Goal: Use online tool/utility: Utilize a website feature to perform a specific function

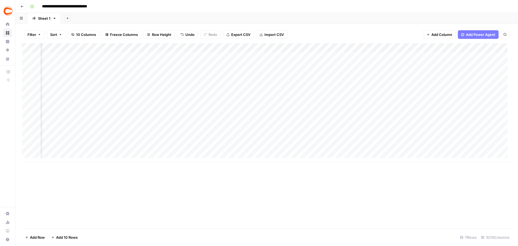
scroll to position [0, 186]
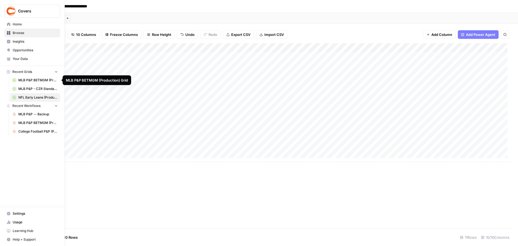
click at [28, 82] on span "MLB P&P BETMGM (Production) Grid" at bounding box center [37, 80] width 39 height 5
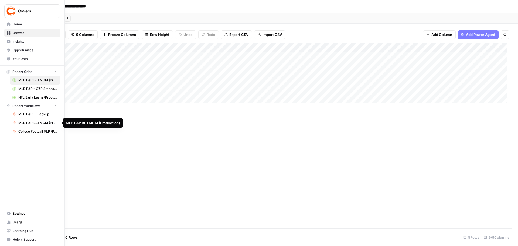
click at [32, 122] on span "MLB P&P BETMGM (Production)" at bounding box center [37, 122] width 39 height 5
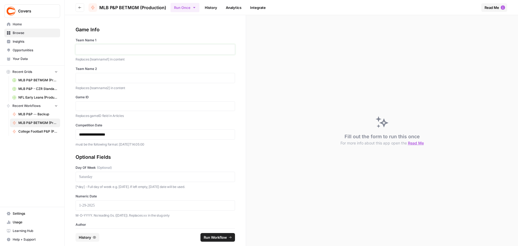
click at [116, 47] on p at bounding box center [155, 49] width 153 height 5
click at [90, 77] on p at bounding box center [155, 77] width 153 height 5
click at [89, 108] on input "Game ID" at bounding box center [155, 106] width 153 height 5
paste input "371833"
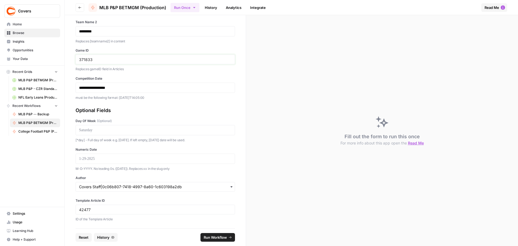
scroll to position [20, 0]
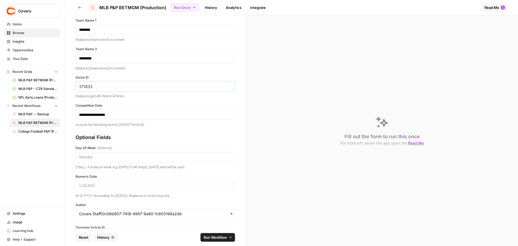
type input "371833"
click at [97, 115] on p "**********" at bounding box center [153, 114] width 149 height 5
click at [93, 113] on p "**********" at bounding box center [153, 114] width 149 height 5
click at [118, 157] on p at bounding box center [155, 156] width 153 height 5
click at [113, 183] on p at bounding box center [155, 185] width 153 height 5
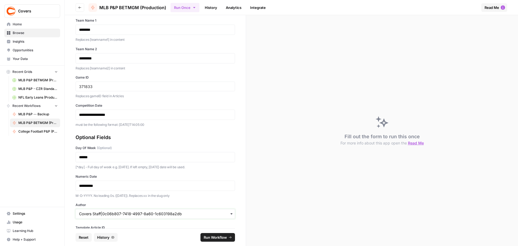
click at [98, 213] on input "Author" at bounding box center [155, 213] width 153 height 5
type input "nei"
click at [164, 201] on div "[PERSON_NAME]|41484abe-b1de-4f6f-a2da-991ee7fdbc99" at bounding box center [153, 199] width 155 height 10
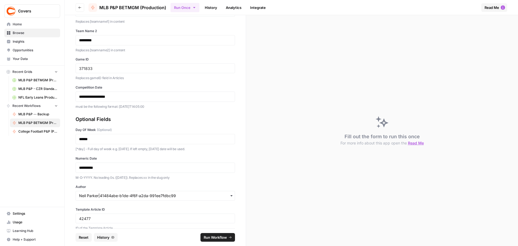
scroll to position [47, 0]
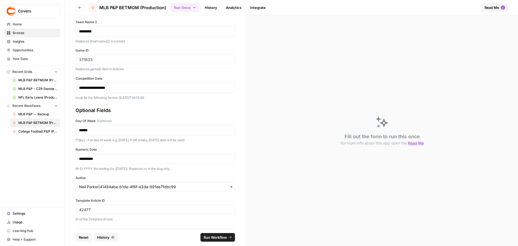
click at [218, 239] on span "Run Workflow" at bounding box center [215, 237] width 23 height 5
